Goal: Understand process/instructions

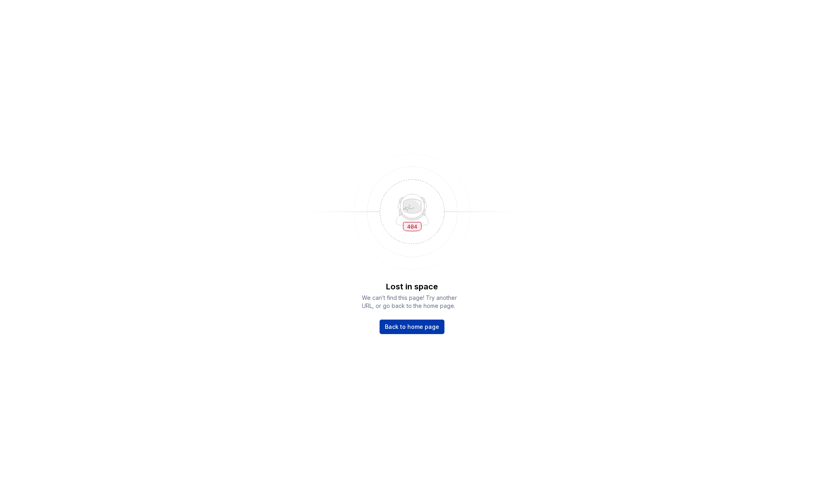
click at [395, 327] on span "Back to home page" at bounding box center [412, 327] width 54 height 8
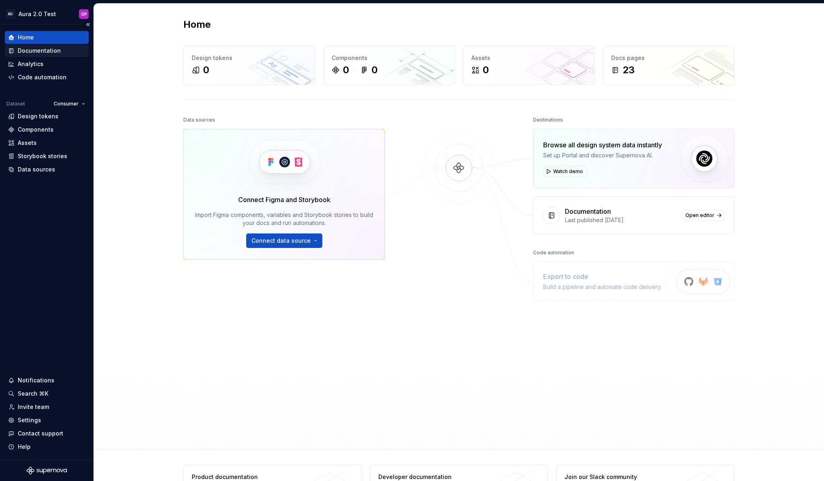
click at [26, 50] on div "Documentation" at bounding box center [39, 51] width 43 height 8
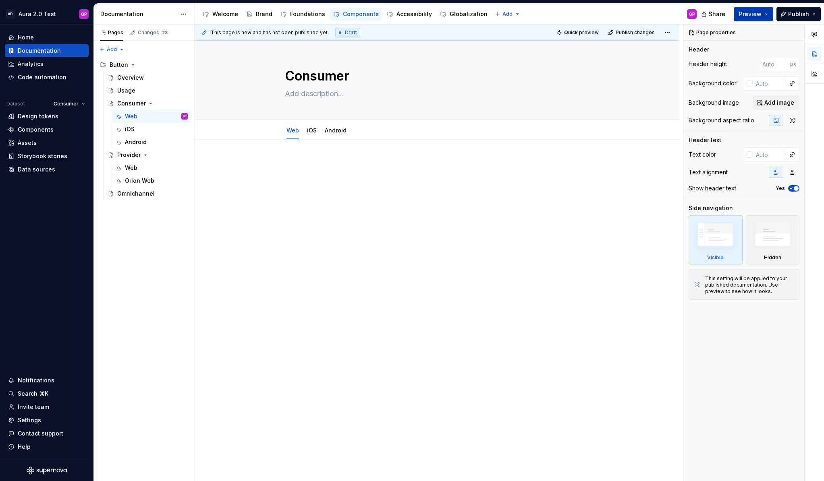
click at [753, 13] on span "Preview" at bounding box center [750, 14] width 23 height 8
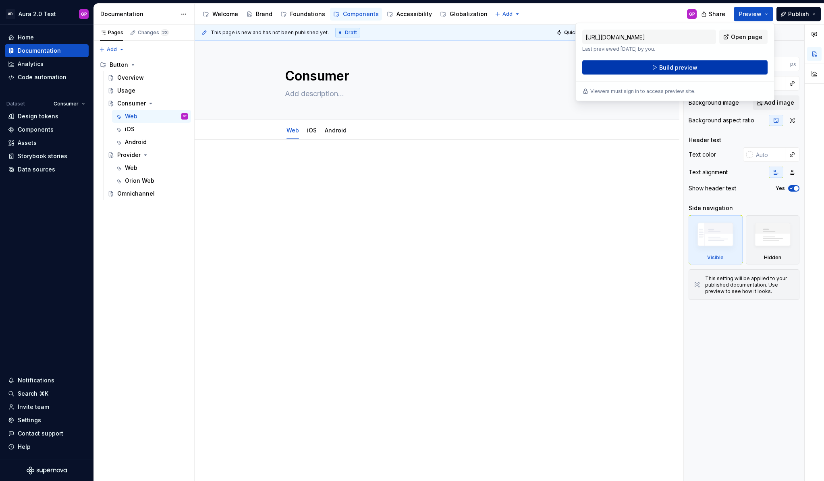
click at [663, 64] on span "Build preview" at bounding box center [678, 68] width 38 height 8
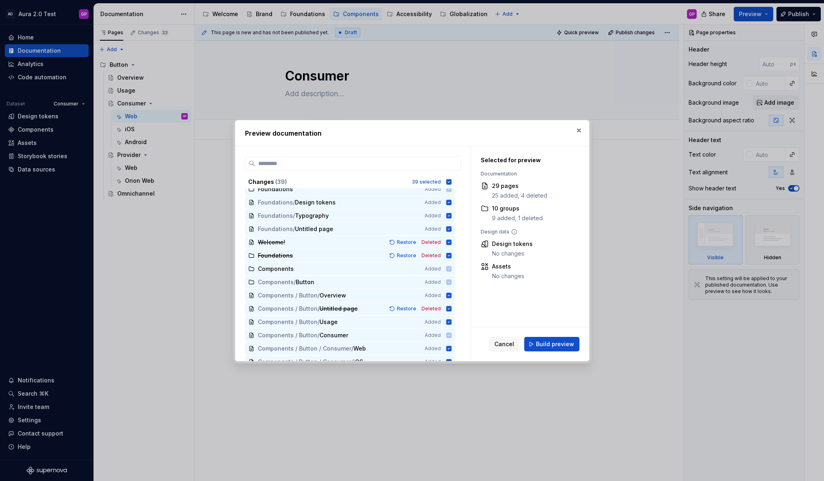
scroll to position [220, 0]
click at [550, 345] on span "Build preview" at bounding box center [555, 344] width 38 height 8
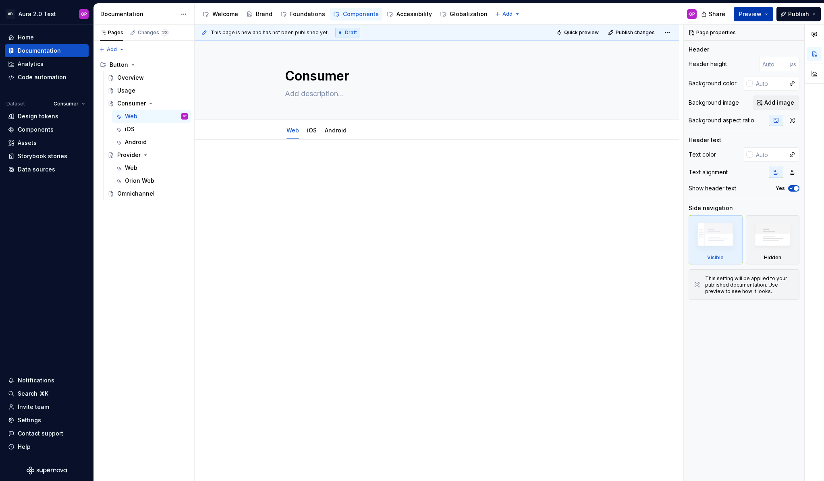
click at [758, 15] on span "Preview" at bounding box center [750, 14] width 23 height 8
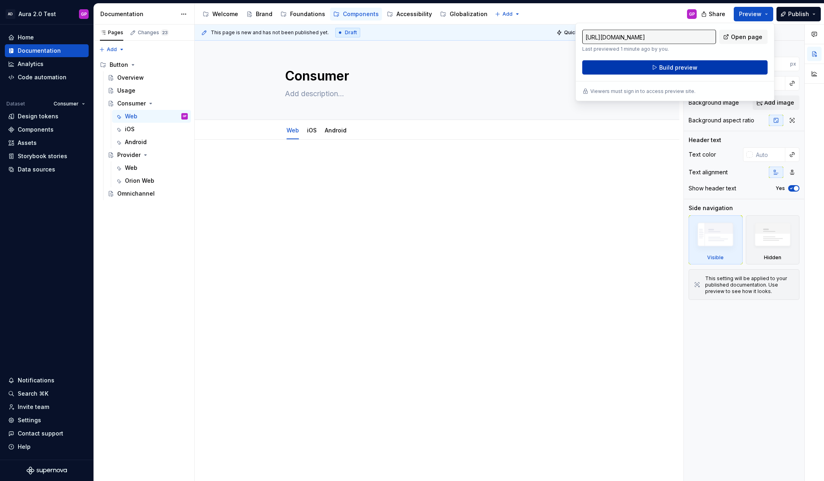
click at [680, 67] on span "Build preview" at bounding box center [678, 68] width 38 height 8
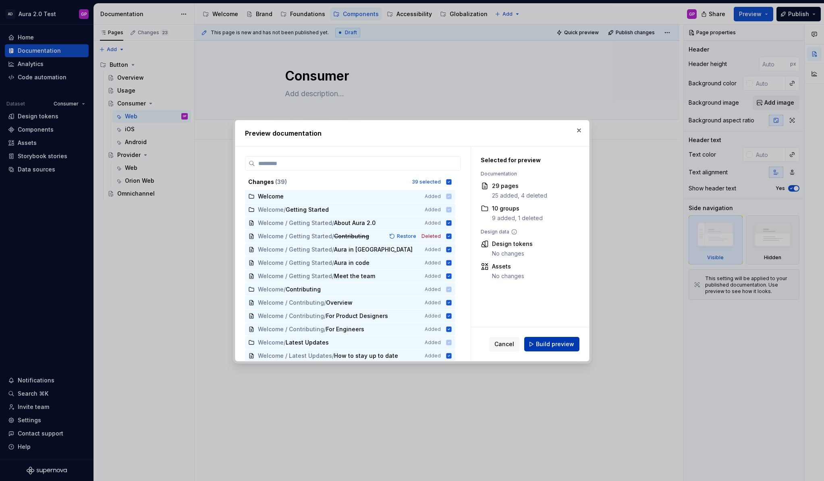
click at [549, 342] on span "Build preview" at bounding box center [555, 344] width 38 height 8
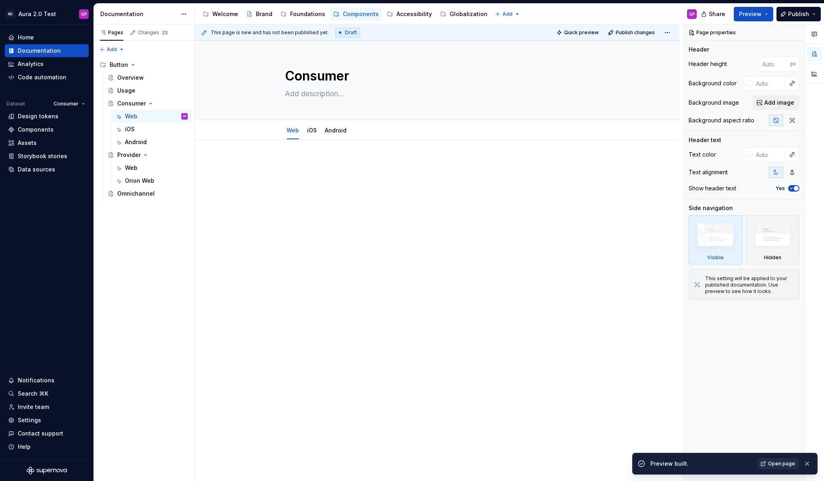
click at [784, 464] on span "Open page" at bounding box center [781, 464] width 27 height 6
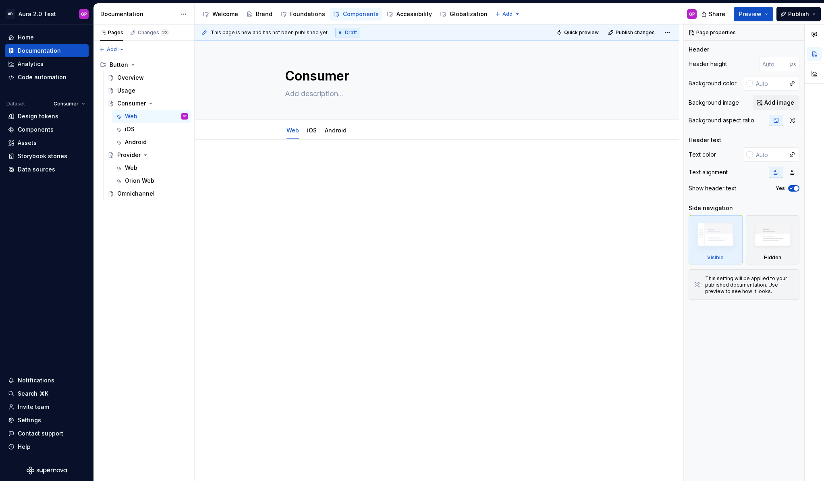
type textarea "*"
